Goal: Task Accomplishment & Management: Use online tool/utility

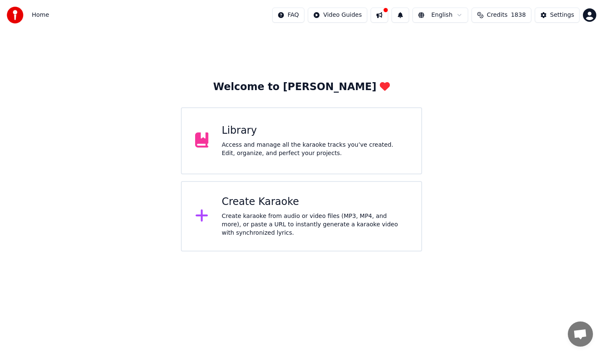
click at [324, 122] on div "Library Access and manage all the karaoke tracks you’ve created. Edit, organize…" at bounding box center [301, 140] width 241 height 67
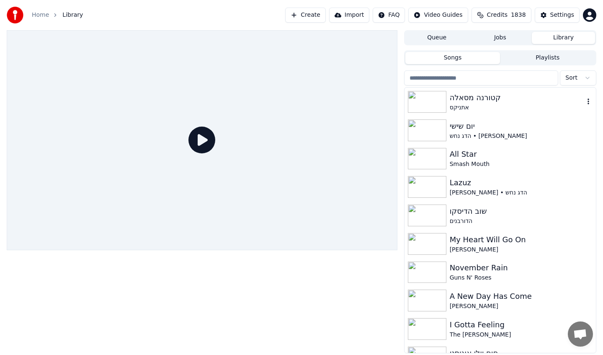
click at [461, 108] on div "אתניקס" at bounding box center [517, 107] width 134 height 8
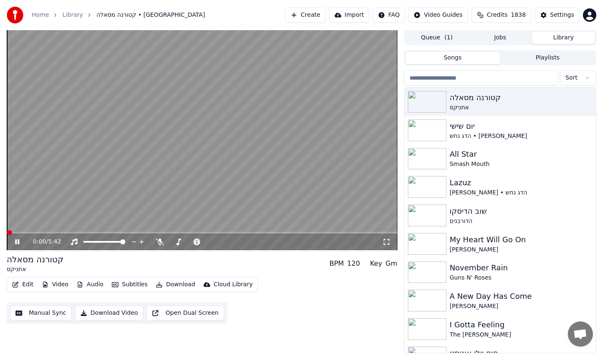
click at [93, 164] on video at bounding box center [202, 140] width 391 height 220
click at [55, 282] on button "Video" at bounding box center [55, 284] width 33 height 12
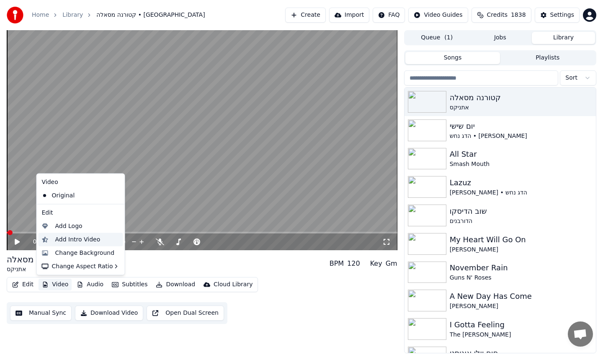
click at [66, 237] on div "Add Intro Video" at bounding box center [77, 239] width 45 height 8
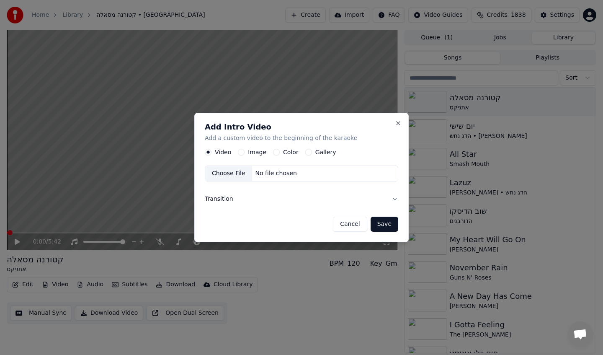
click at [255, 153] on label "Image" at bounding box center [257, 152] width 18 height 6
click at [244, 153] on button "Image" at bounding box center [241, 152] width 7 height 7
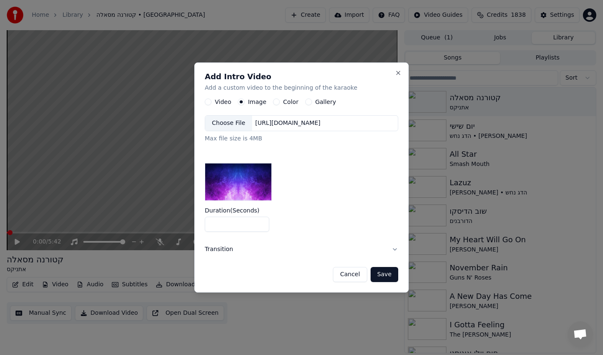
click at [315, 102] on label "Gallery" at bounding box center [325, 102] width 21 height 6
click at [312, 102] on button "Gallery" at bounding box center [308, 102] width 7 height 7
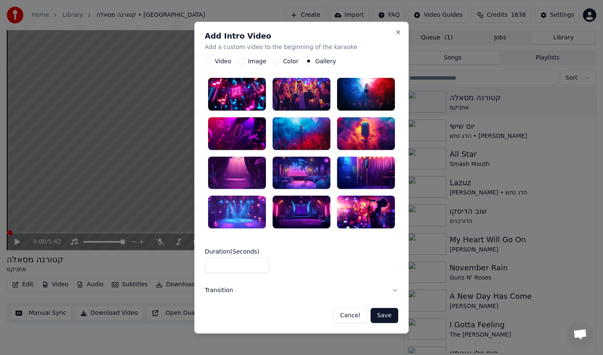
type button "gallery"
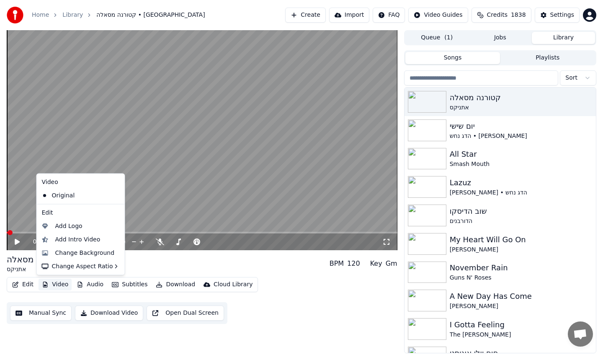
click at [58, 282] on button "Video" at bounding box center [55, 284] width 33 height 12
click at [544, 15] on button "Settings" at bounding box center [556, 15] width 45 height 15
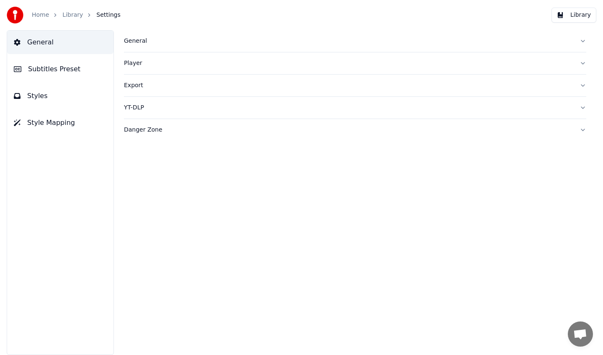
click at [75, 77] on button "Subtitles Preset" at bounding box center [60, 68] width 106 height 23
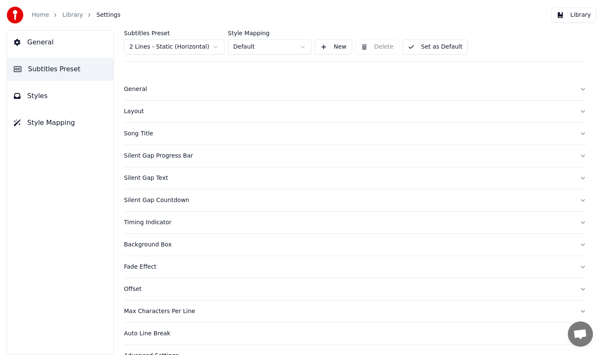
click at [165, 155] on div "Silent Gap Progress Bar" at bounding box center [348, 156] width 449 height 8
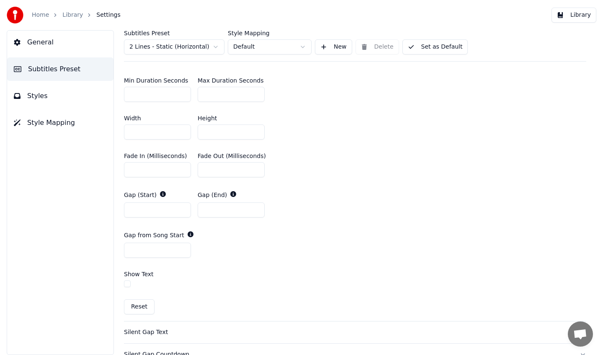
scroll to position [352, 0]
